Goal: Navigation & Orientation: Find specific page/section

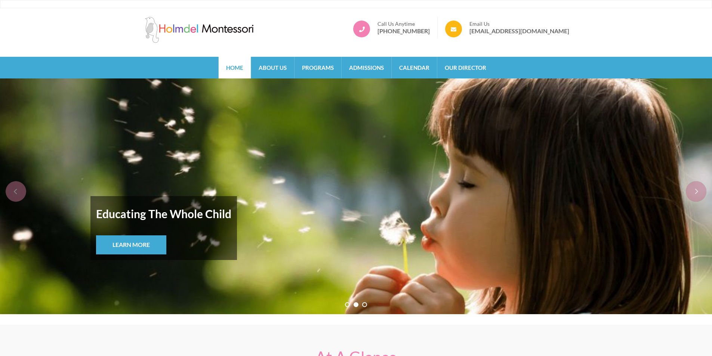
scroll to position [599, 0]
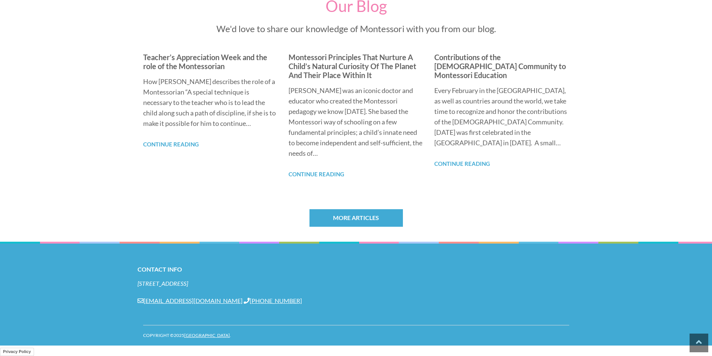
click at [353, 288] on address "[STREET_ADDRESS]" at bounding box center [355, 283] width 437 height 8
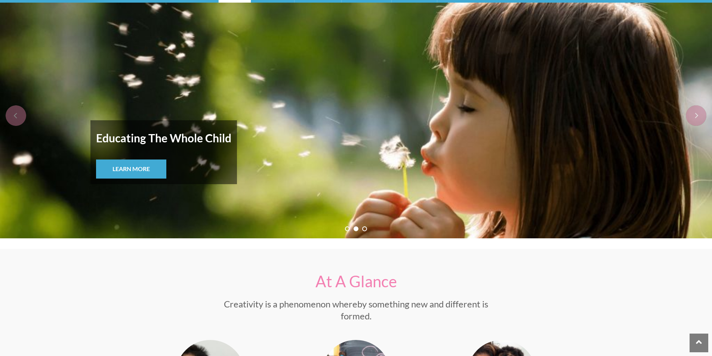
scroll to position [0, 0]
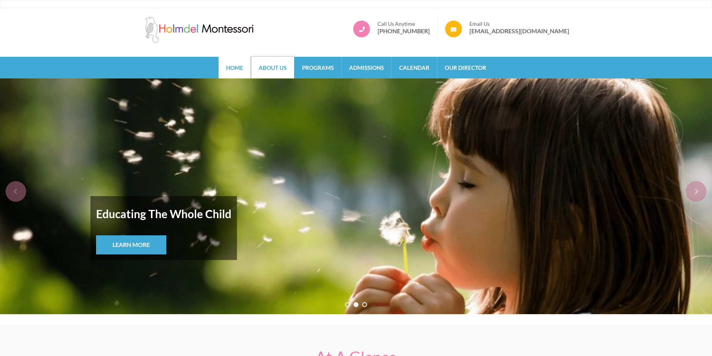
click at [267, 72] on link "About Us" at bounding box center [272, 68] width 43 height 22
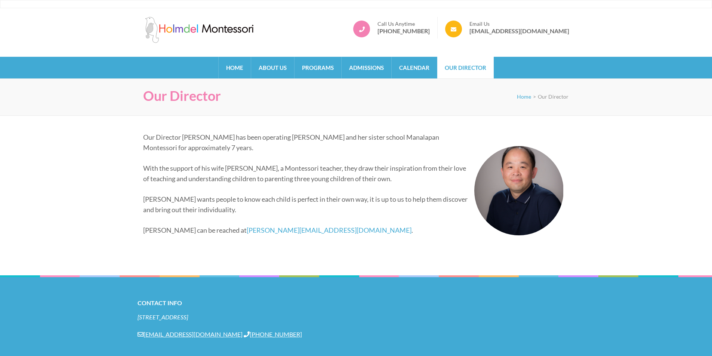
scroll to position [34, 0]
